Goal: Task Accomplishment & Management: Complete application form

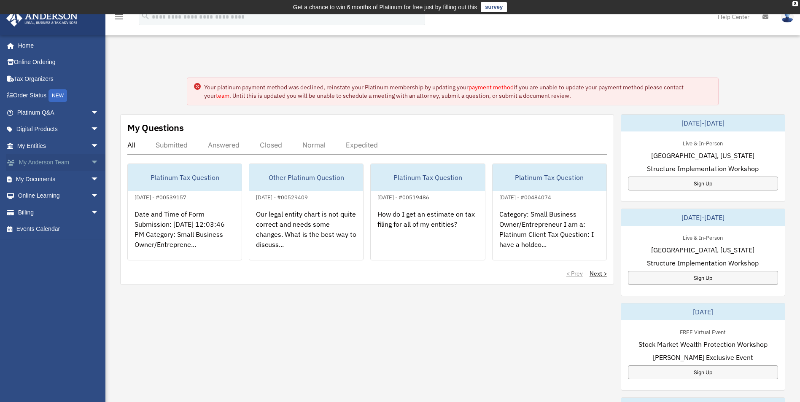
click at [64, 164] on link "My Anderson Team arrow_drop_down" at bounding box center [59, 162] width 106 height 17
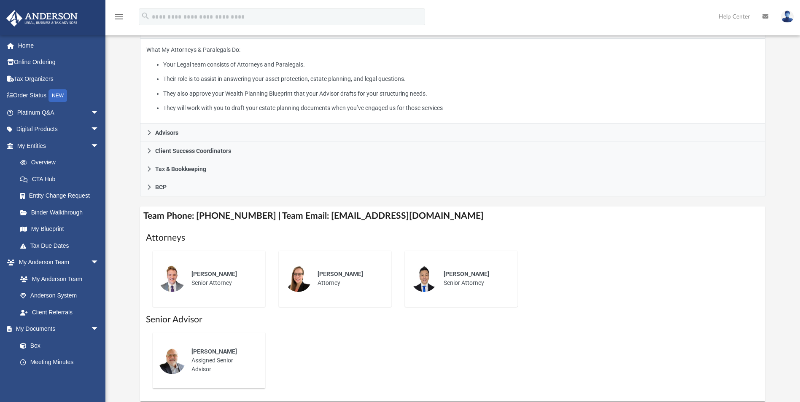
scroll to position [158, 0]
click at [42, 164] on link "Overview" at bounding box center [62, 162] width 100 height 17
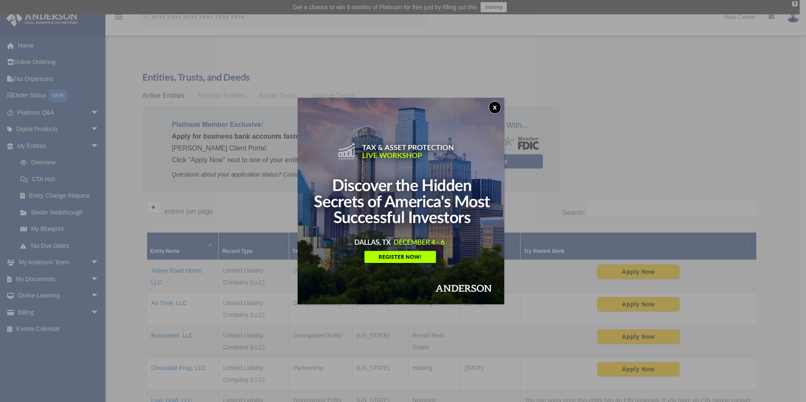
click at [499, 104] on button "x" at bounding box center [495, 107] width 13 height 13
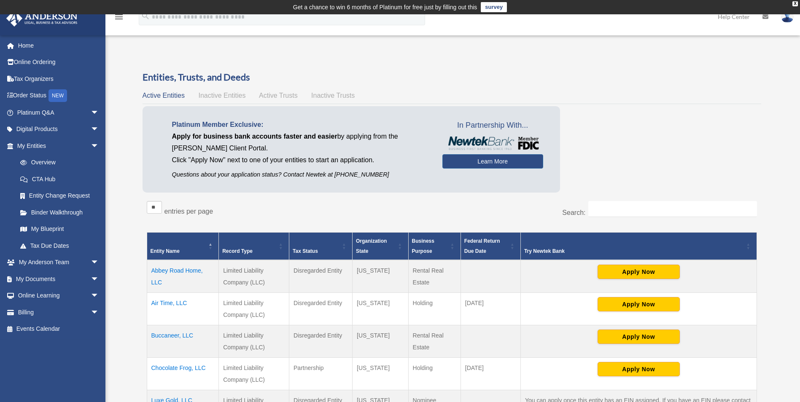
click at [168, 270] on td "Abbey Road Home, LLC" at bounding box center [183, 276] width 72 height 33
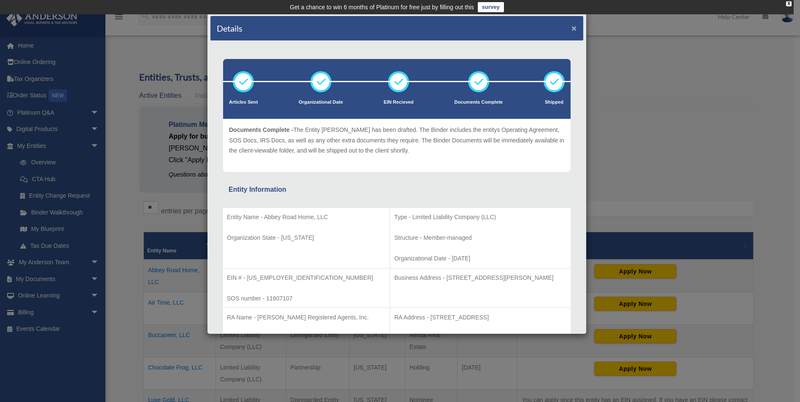
click at [571, 28] on button "×" at bounding box center [573, 28] width 5 height 9
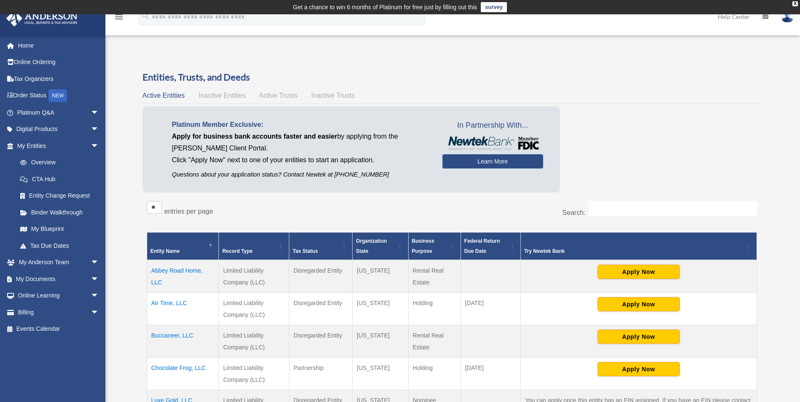
click at [176, 301] on td "Air Time, LLC" at bounding box center [183, 309] width 72 height 32
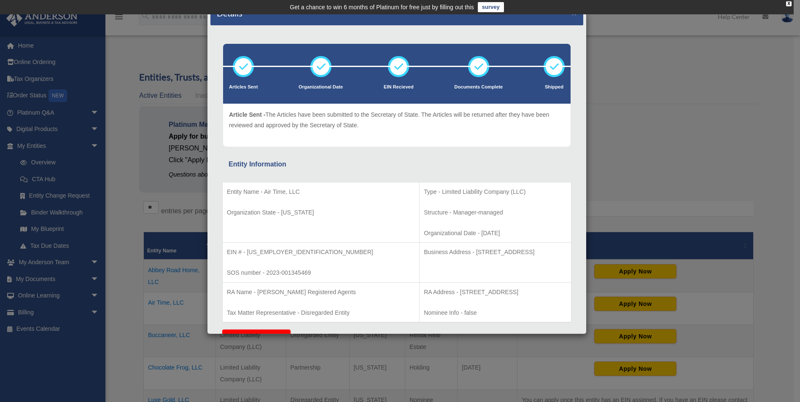
scroll to position [15, 0]
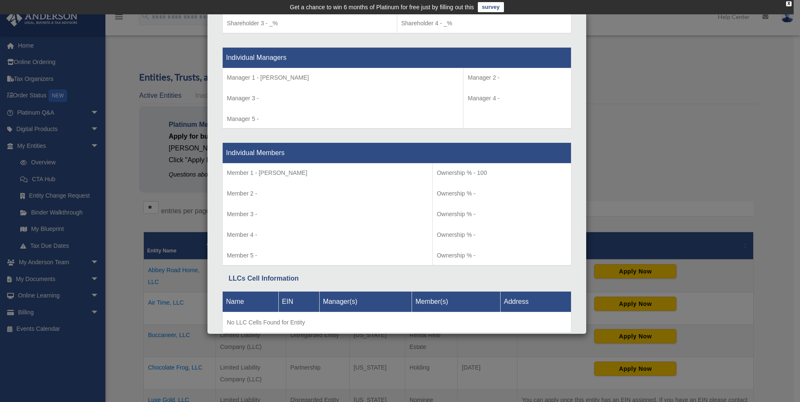
click at [302, 247] on td "Member 1 - Dennis Chesley Member 2 - Member 3 - Member 4 - Member 5 -" at bounding box center [328, 215] width 210 height 102
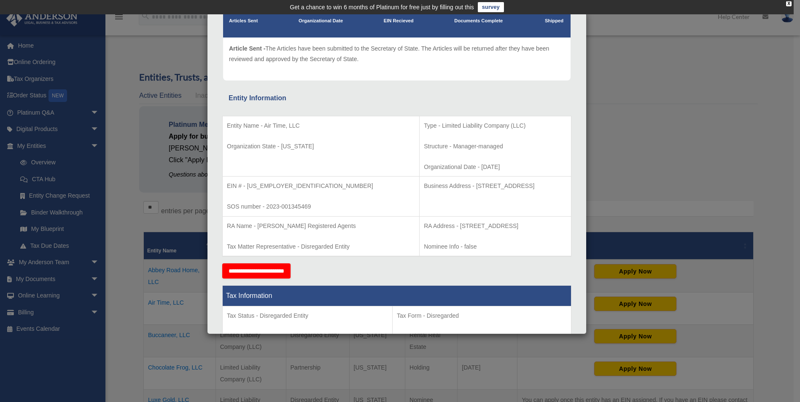
scroll to position [0, 0]
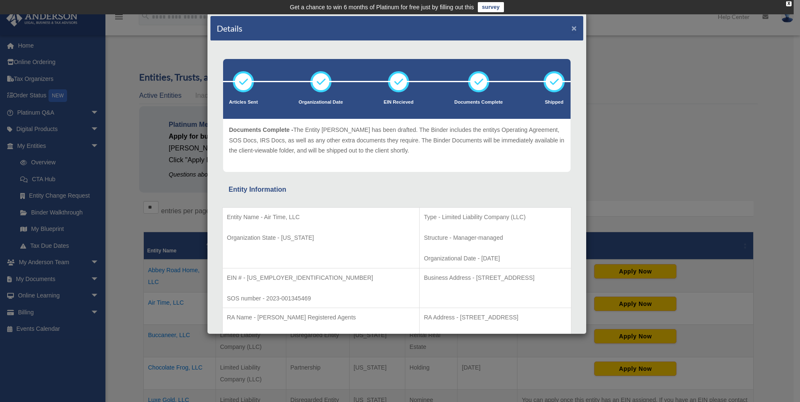
click at [571, 27] on button "×" at bounding box center [573, 28] width 5 height 9
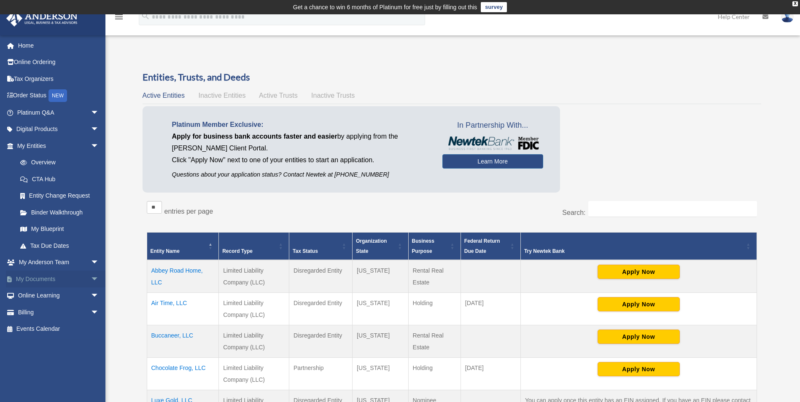
click at [44, 276] on link "My Documents arrow_drop_down" at bounding box center [59, 279] width 106 height 17
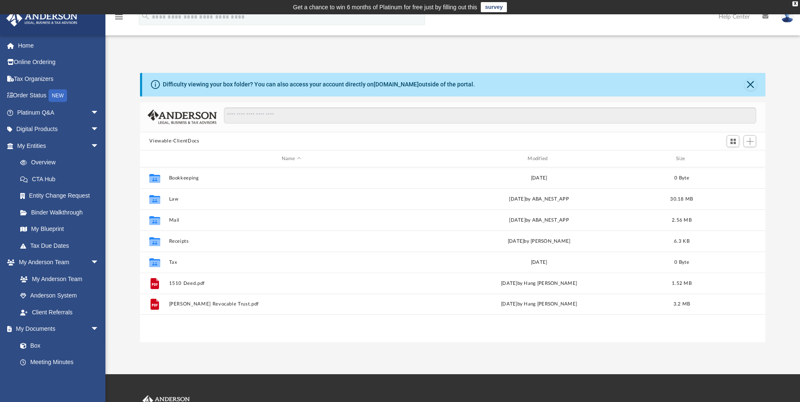
scroll to position [186, 619]
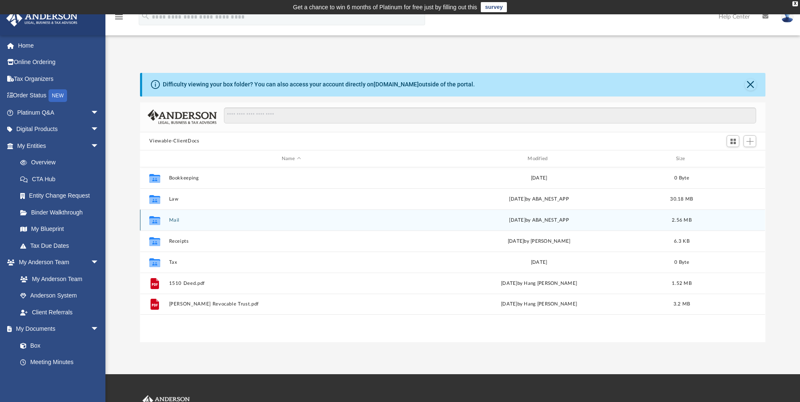
click at [155, 223] on icon "grid" at bounding box center [154, 221] width 11 height 7
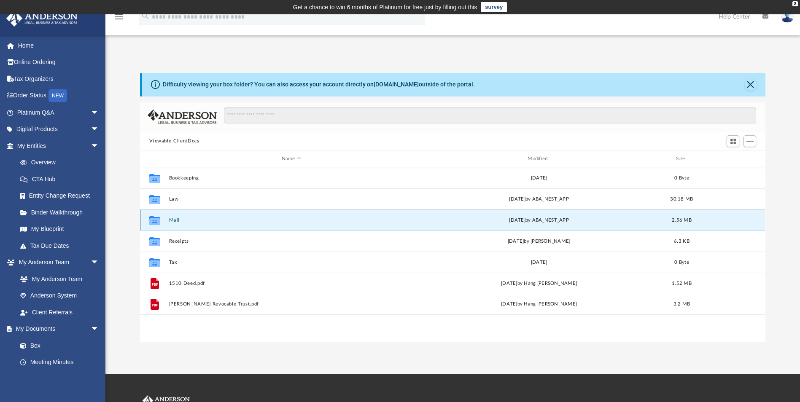
click at [175, 220] on button "Mail" at bounding box center [291, 220] width 244 height 5
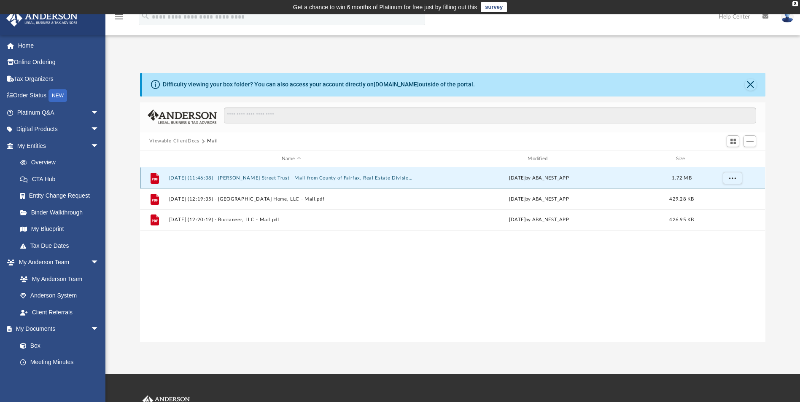
click at [239, 179] on button "2025.02.25 (11:46:38) - Longfellow Street Trust - Mail from County of Fairfax, …" at bounding box center [291, 177] width 244 height 5
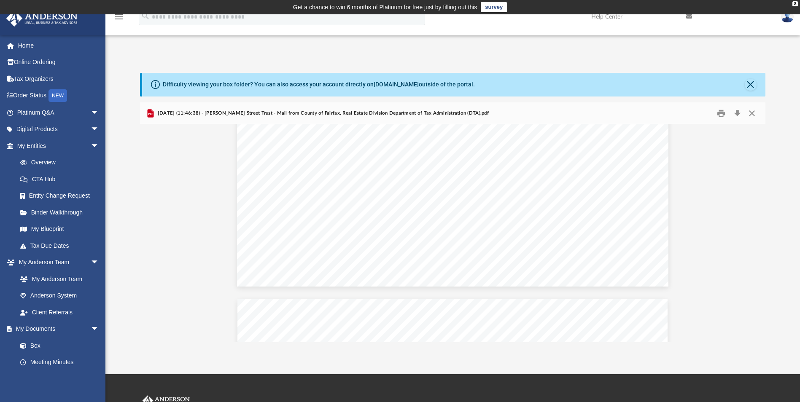
scroll to position [961, 0]
click at [33, 44] on link "Home" at bounding box center [59, 45] width 106 height 17
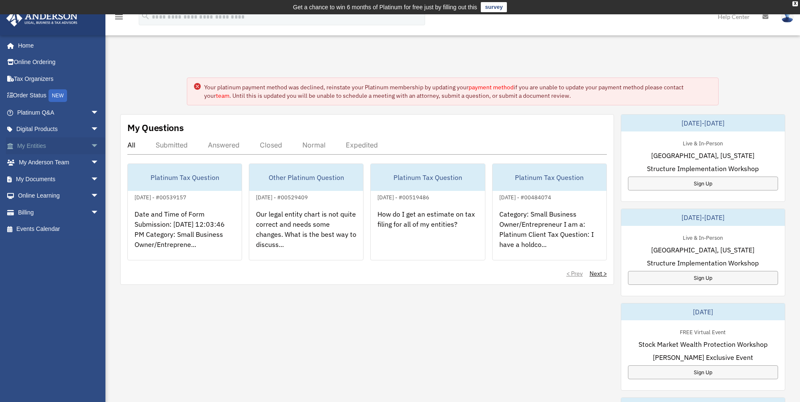
click at [39, 147] on link "My Entities arrow_drop_down" at bounding box center [59, 145] width 106 height 17
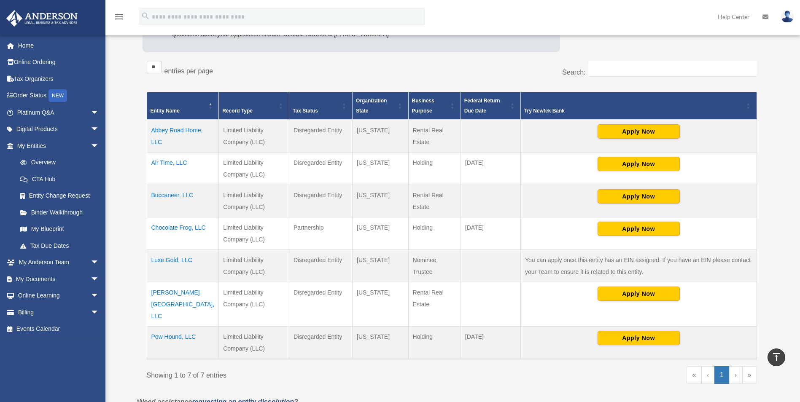
scroll to position [140, 0]
click at [164, 161] on td "Air Time, LLC" at bounding box center [183, 168] width 72 height 32
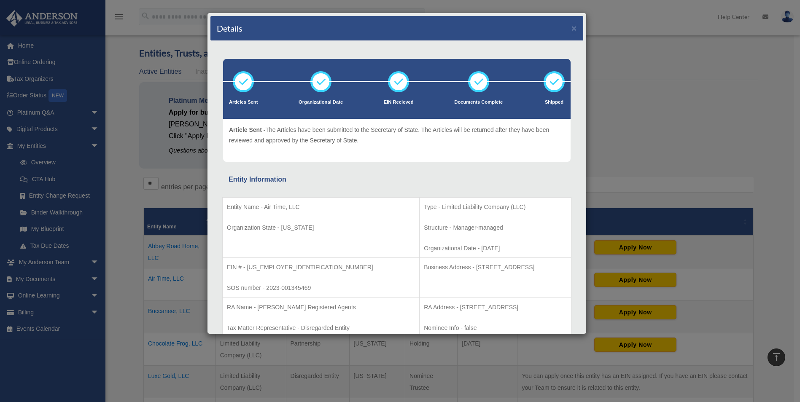
scroll to position [24, 0]
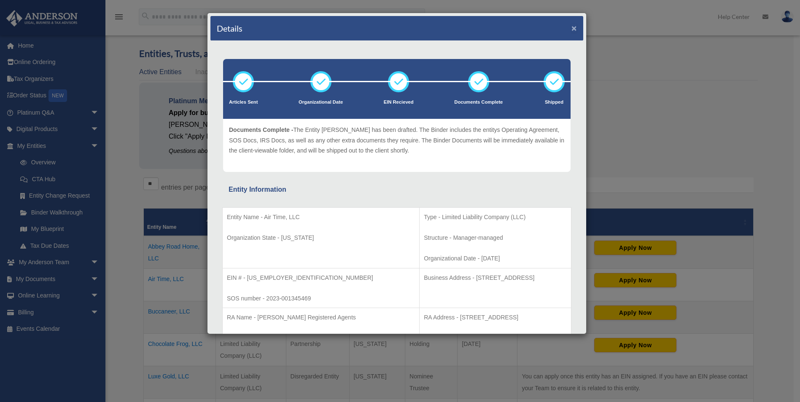
click at [571, 28] on button "×" at bounding box center [573, 28] width 5 height 9
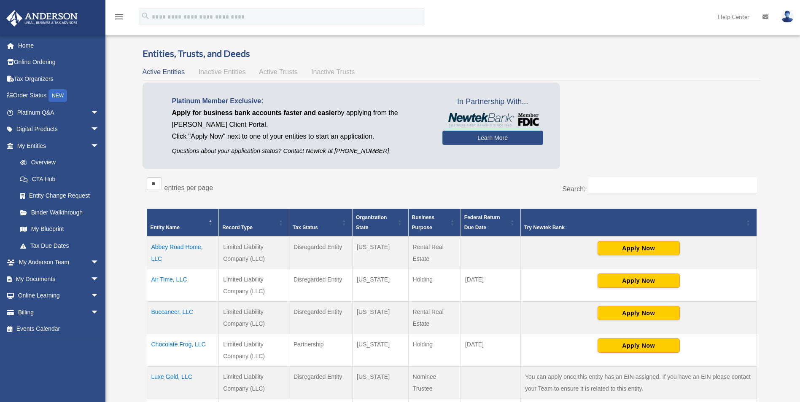
click at [171, 312] on td "Buccaneer, LLC" at bounding box center [183, 317] width 72 height 32
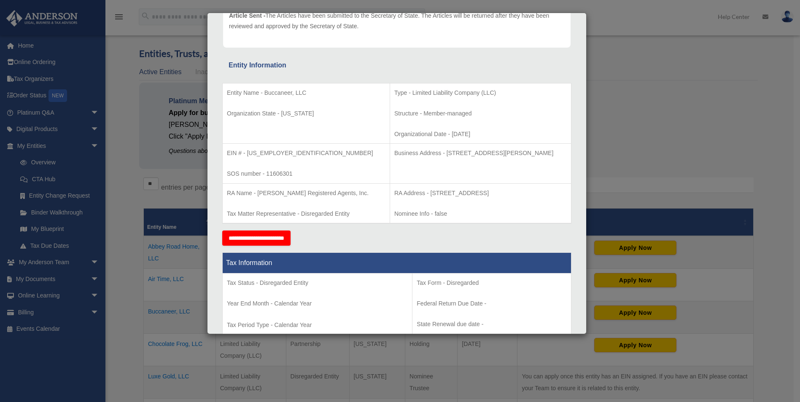
scroll to position [123, 0]
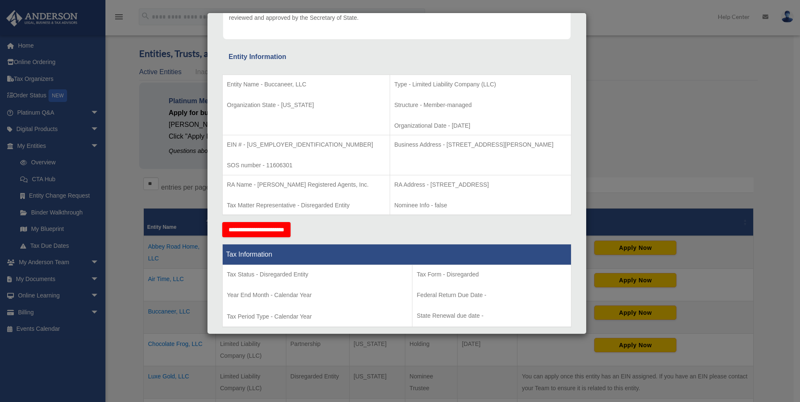
click at [286, 229] on input "**********" at bounding box center [256, 229] width 68 height 15
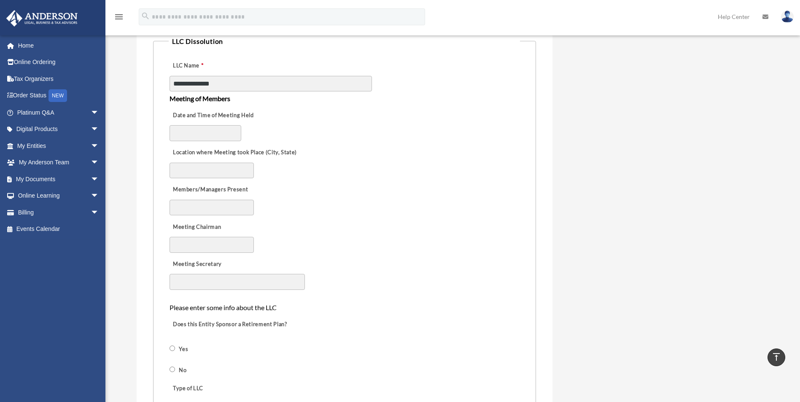
scroll to position [444, 0]
click at [206, 132] on input "Date and Time of Meeting Held" at bounding box center [205, 133] width 72 height 16
type input "**********"
click at [206, 170] on input "Location where Meeting took Place (City, State)" at bounding box center [211, 170] width 84 height 16
type input "**********"
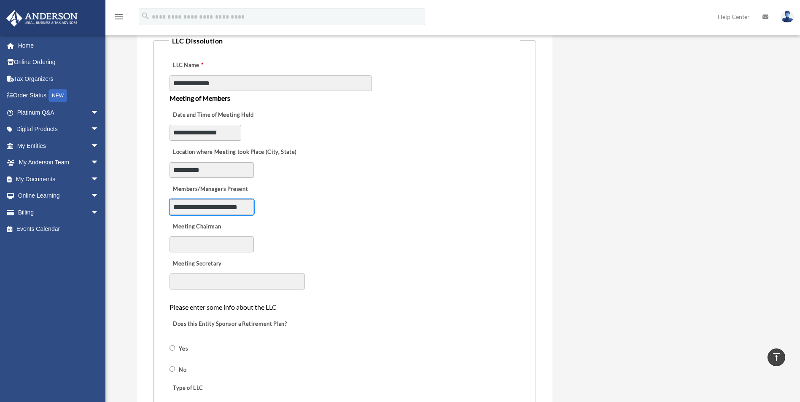
scroll to position [0, 5]
type input "**********"
type input "*********"
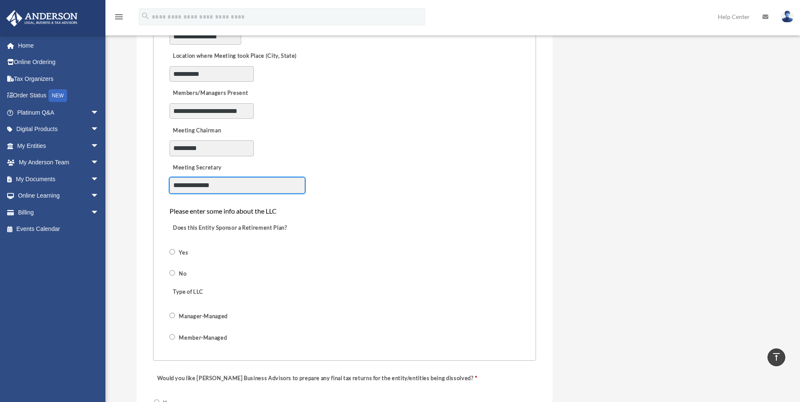
scroll to position [541, 0]
type input "**********"
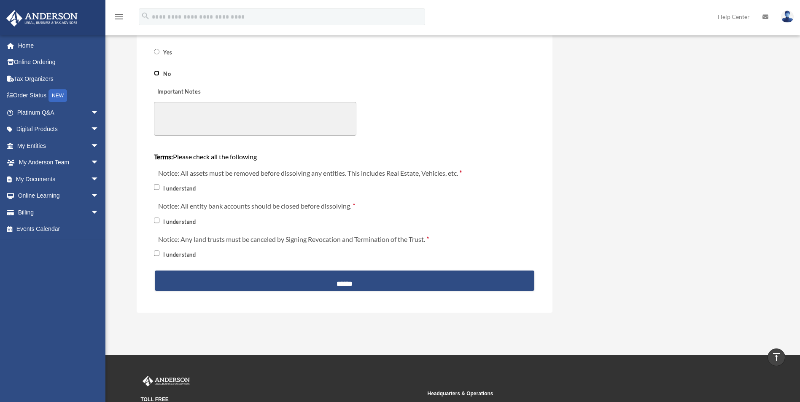
scroll to position [891, 0]
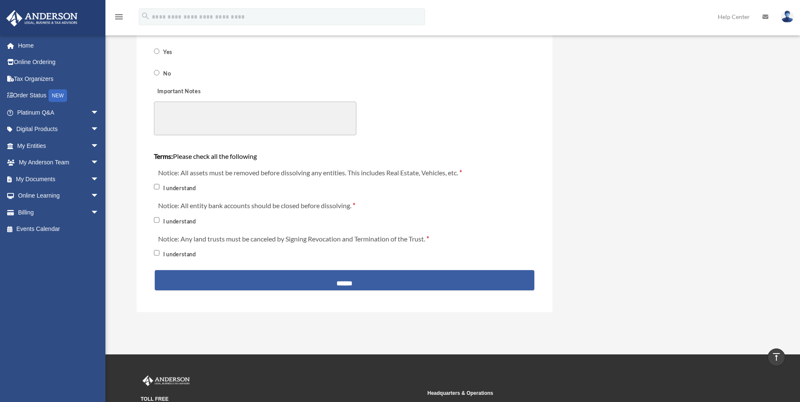
click at [347, 280] on input "******" at bounding box center [344, 280] width 379 height 20
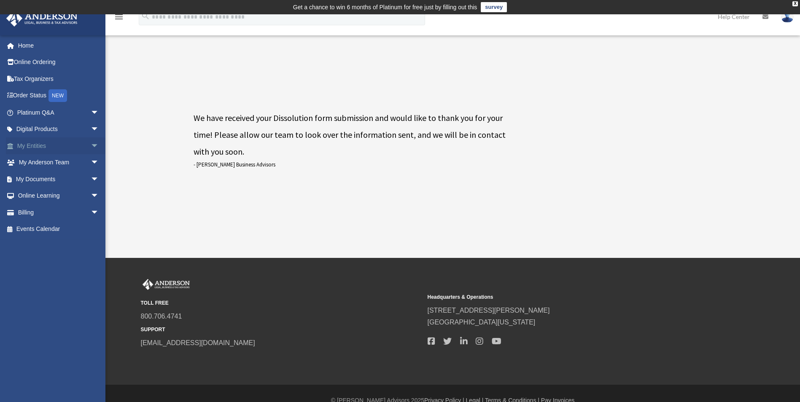
click at [54, 150] on link "My Entities arrow_drop_down" at bounding box center [59, 145] width 106 height 17
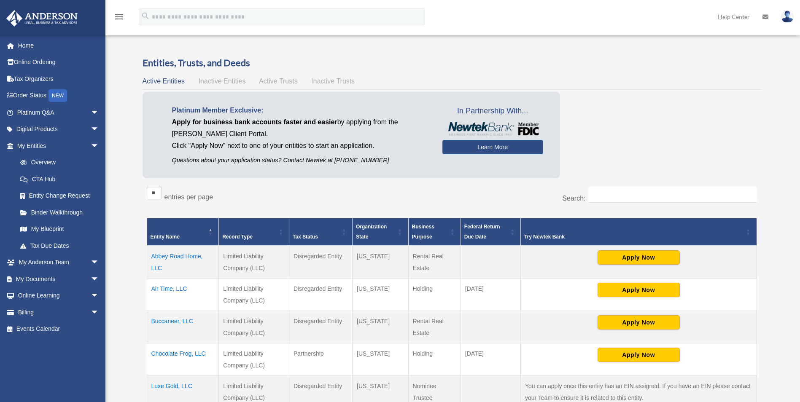
click at [91, 145] on span "arrow_drop_down" at bounding box center [99, 145] width 17 height 17
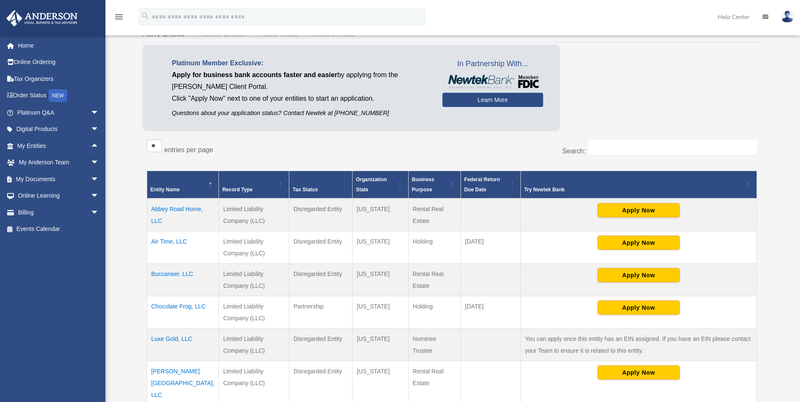
scroll to position [63, 0]
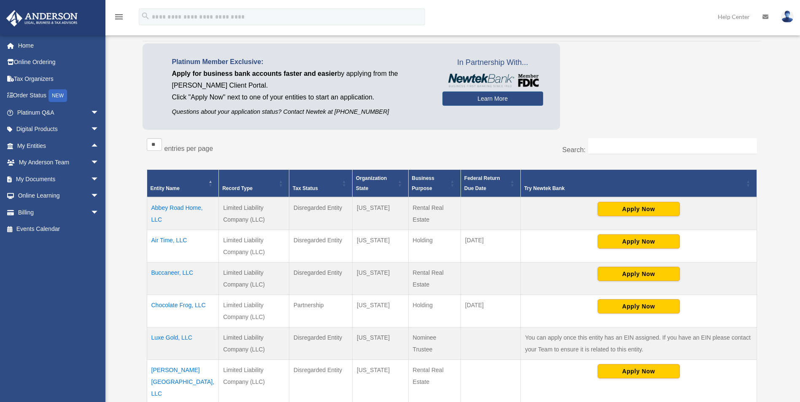
click at [170, 273] on td "Buccaneer, LLC" at bounding box center [183, 278] width 72 height 32
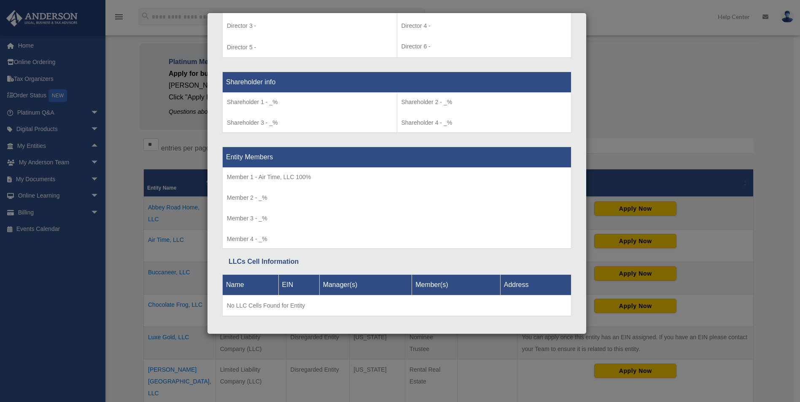
scroll to position [674, 0]
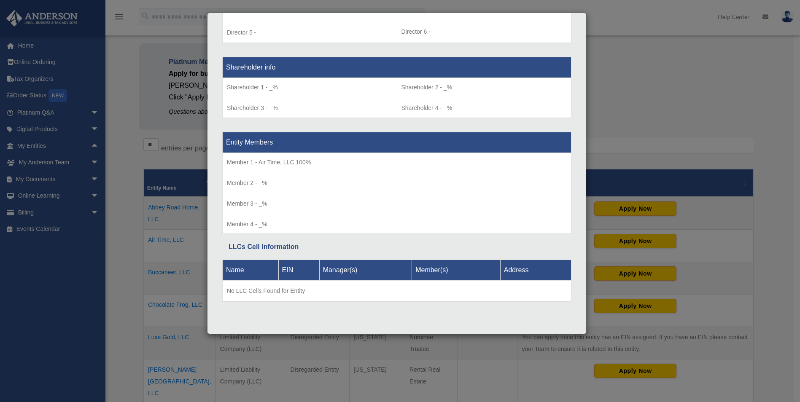
click at [16, 44] on div "Details × Articles Sent Organizational Date" at bounding box center [400, 201] width 800 height 402
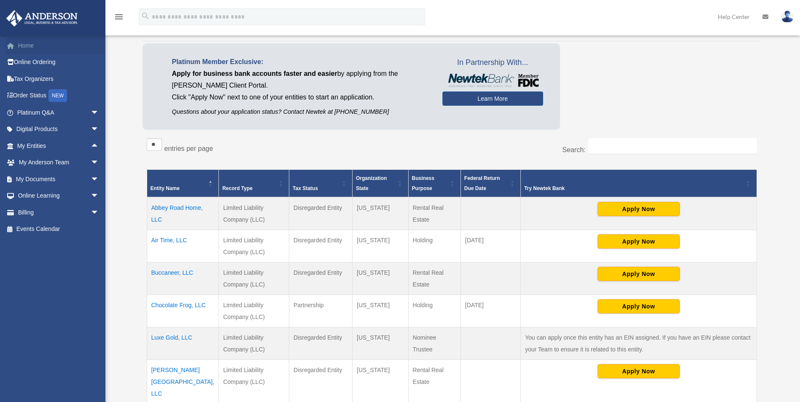
click at [16, 44] on span at bounding box center [15, 46] width 6 height 6
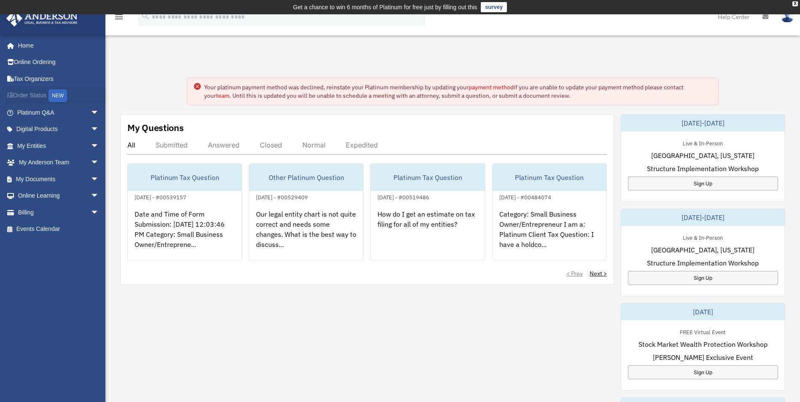
click at [52, 92] on div "NEW" at bounding box center [57, 95] width 19 height 13
